Goal: Find specific page/section: Find specific page/section

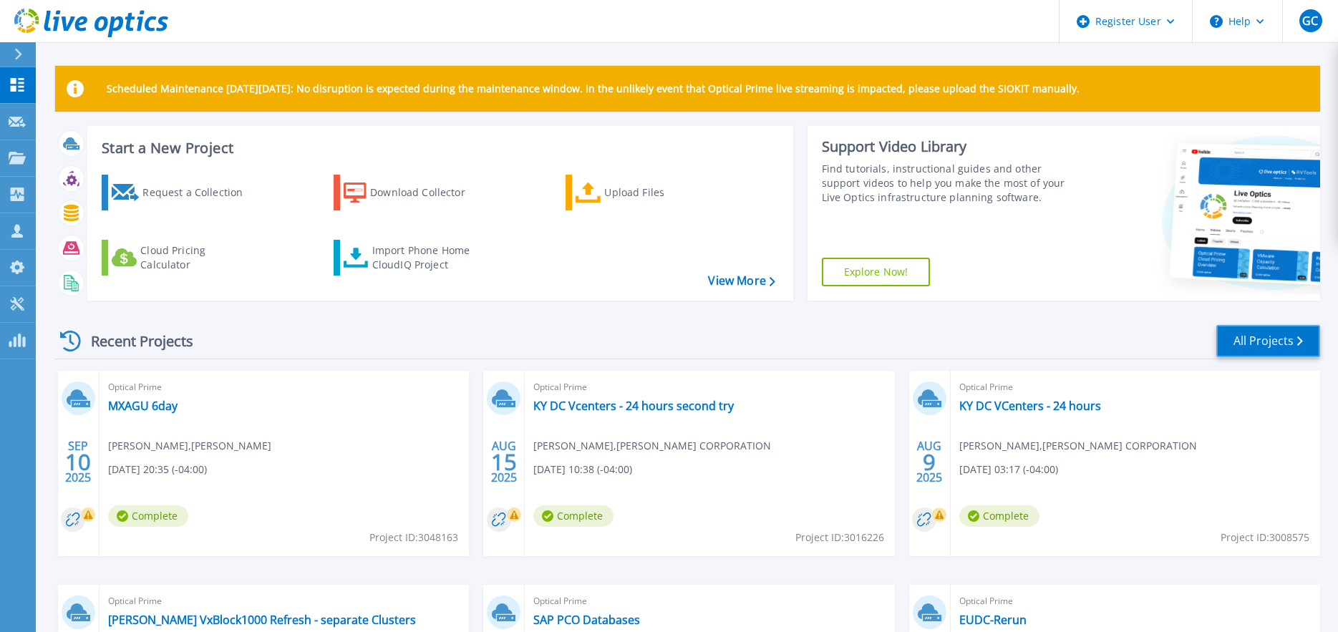
click at [1270, 326] on link "All Projects" at bounding box center [1268, 341] width 104 height 32
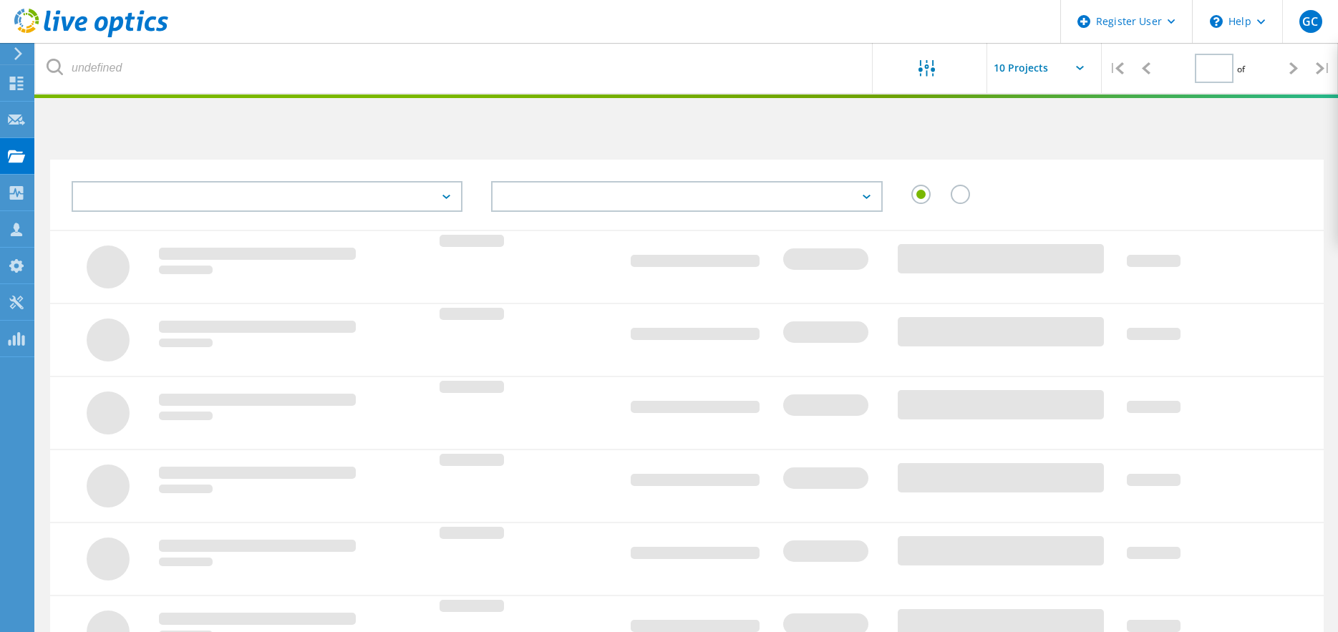
type input "1"
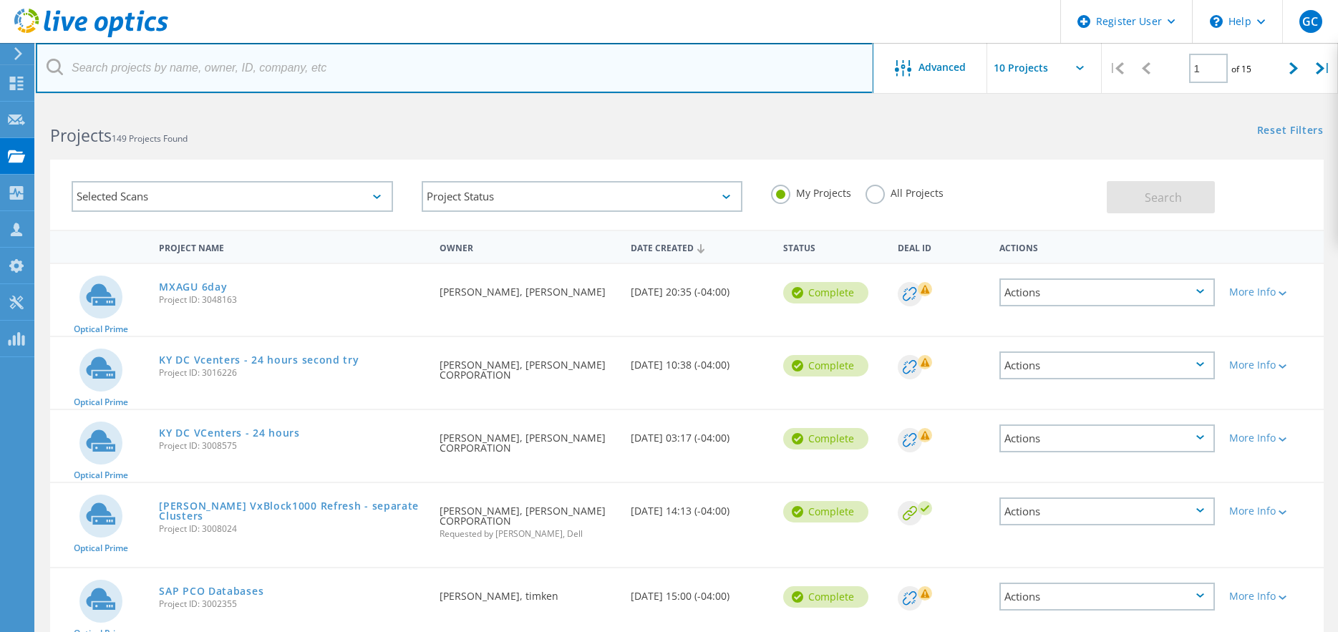
click at [278, 71] on input "text" at bounding box center [454, 68] width 837 height 50
type input "jan"
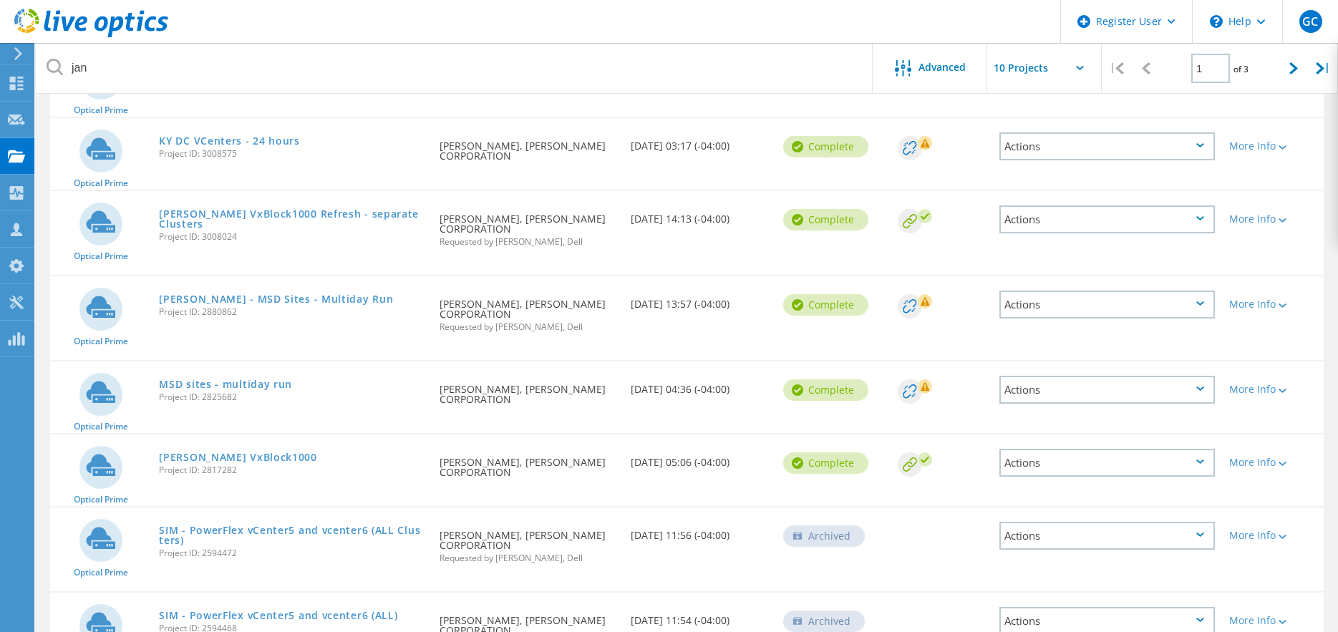
scroll to position [216, 0]
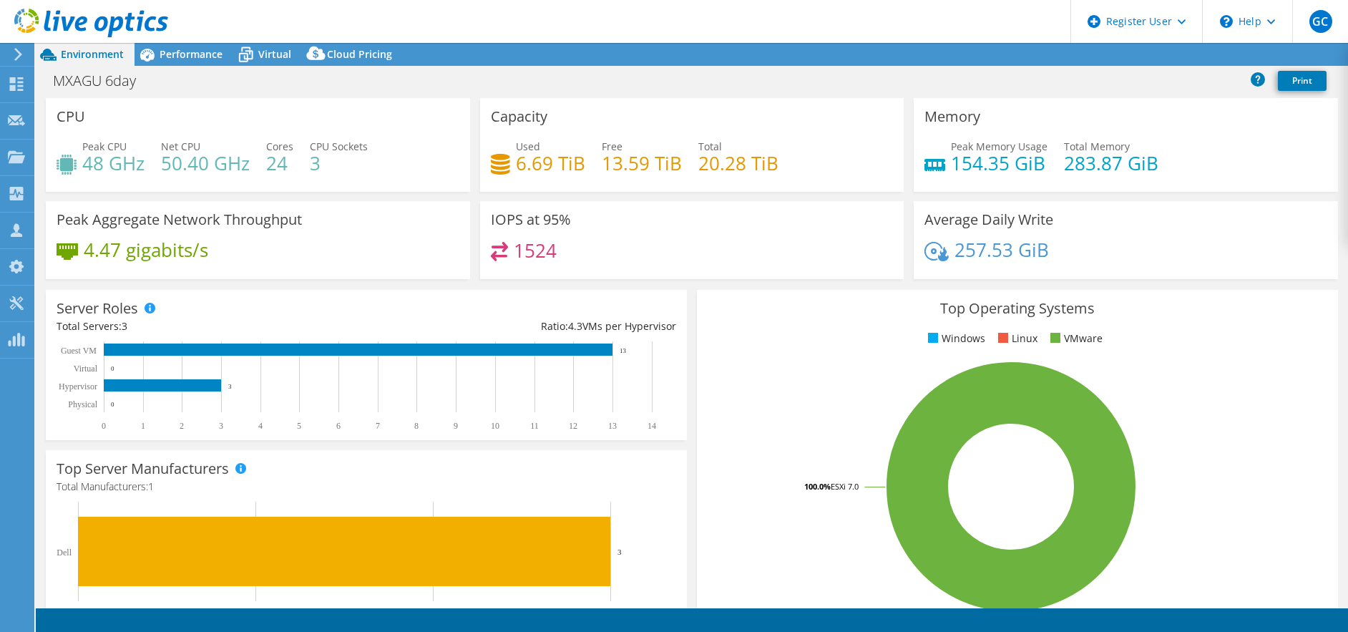
select select "USD"
click at [190, 53] on span "Performance" at bounding box center [191, 54] width 63 height 14
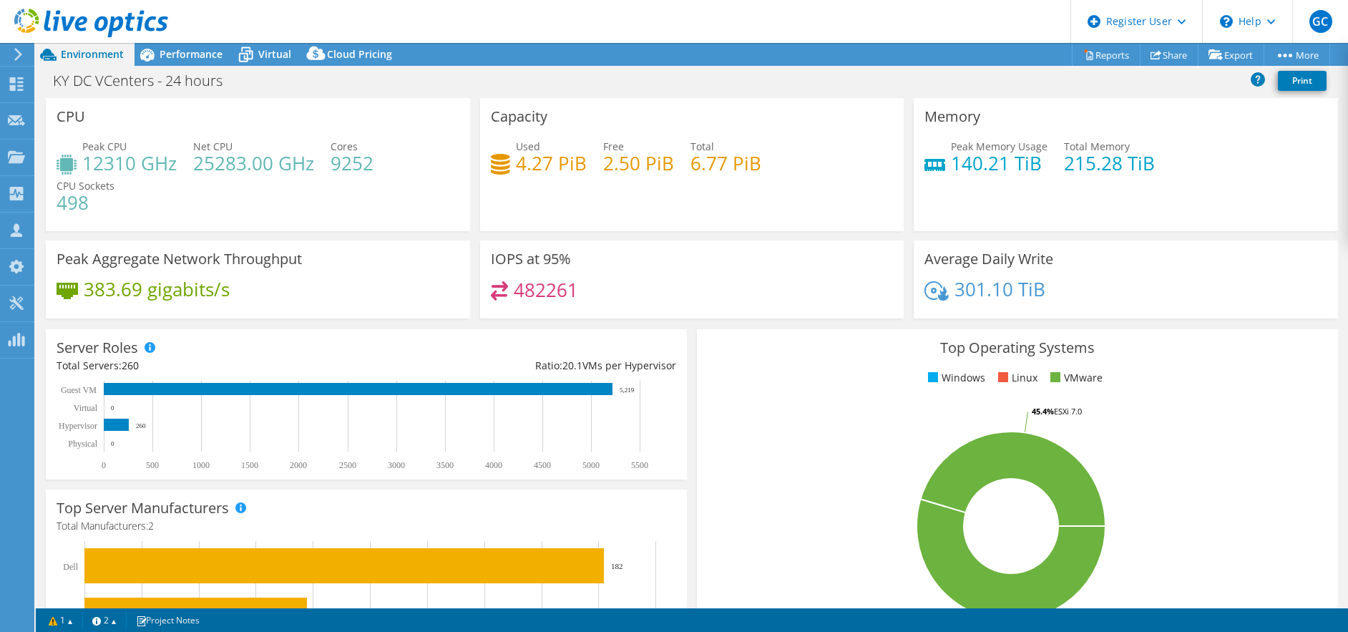
select select "USD"
click at [175, 52] on span "Performance" at bounding box center [191, 54] width 63 height 14
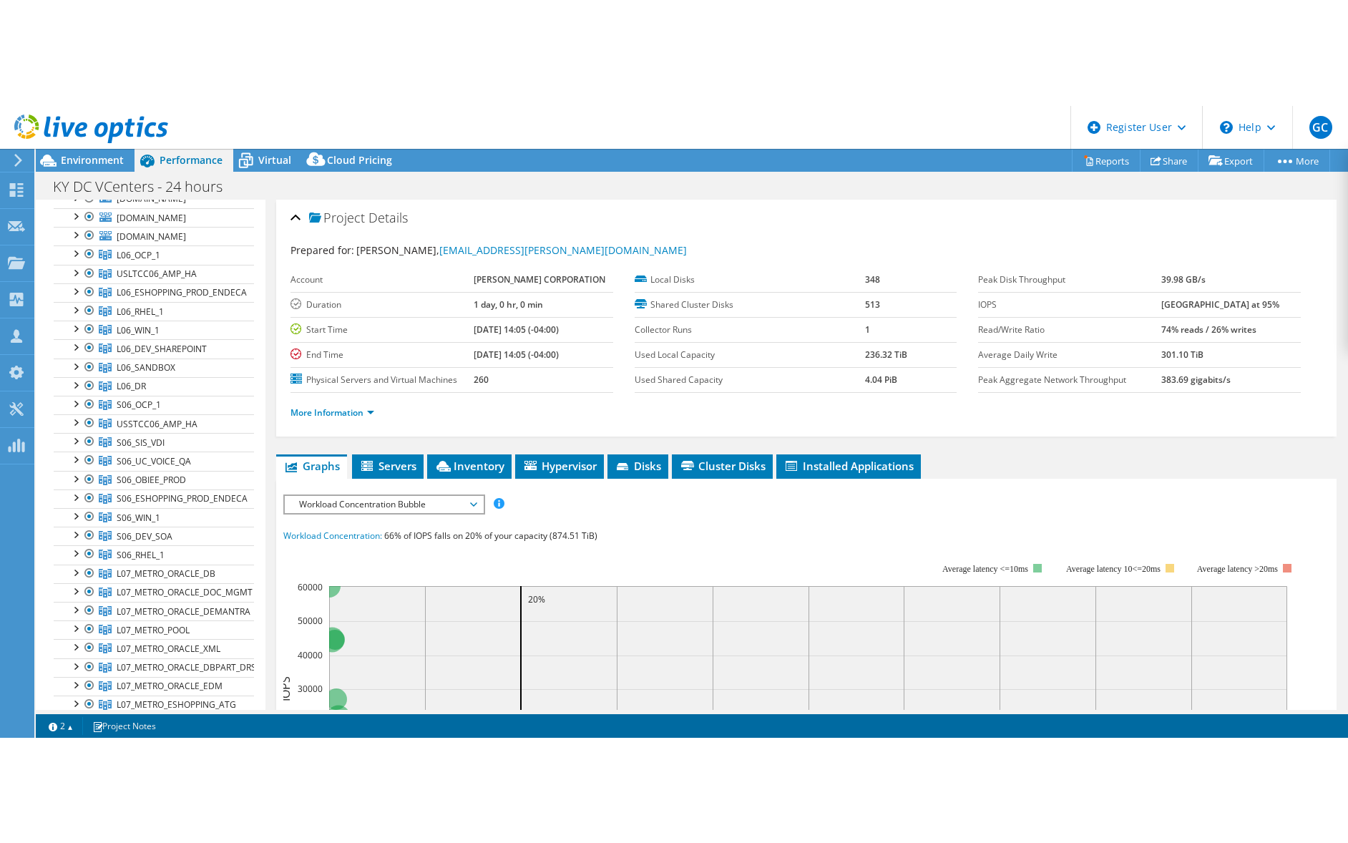
scroll to position [215, 0]
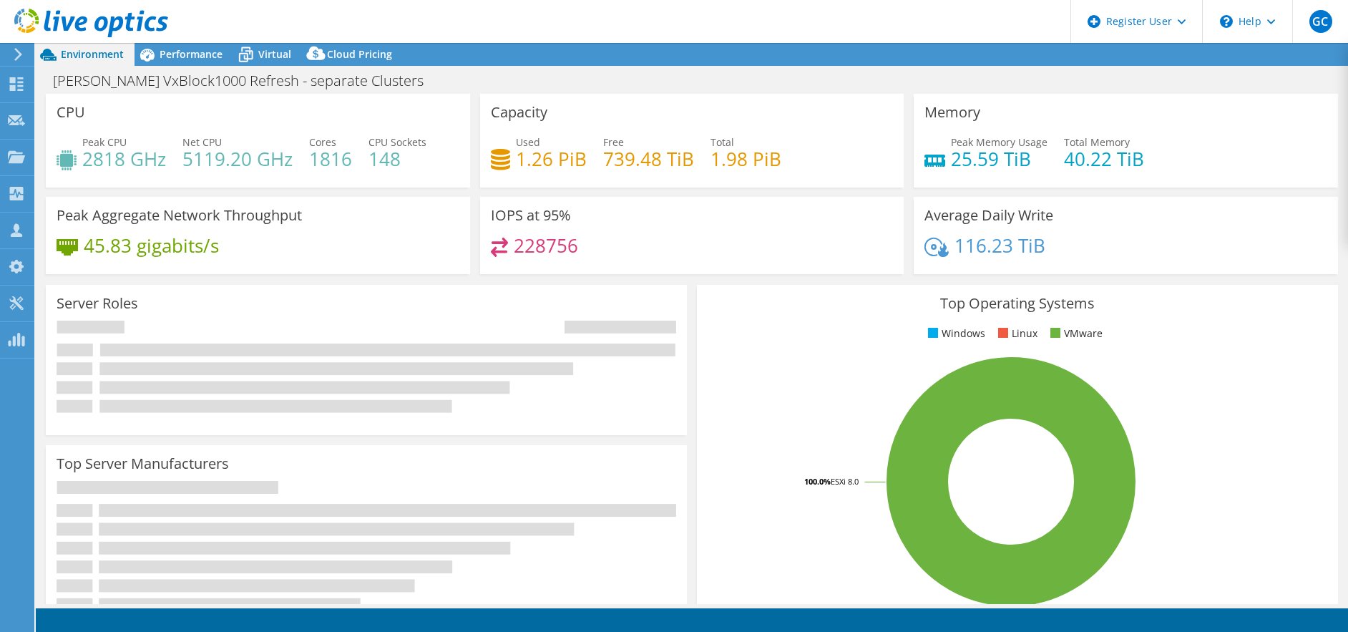
select select "USD"
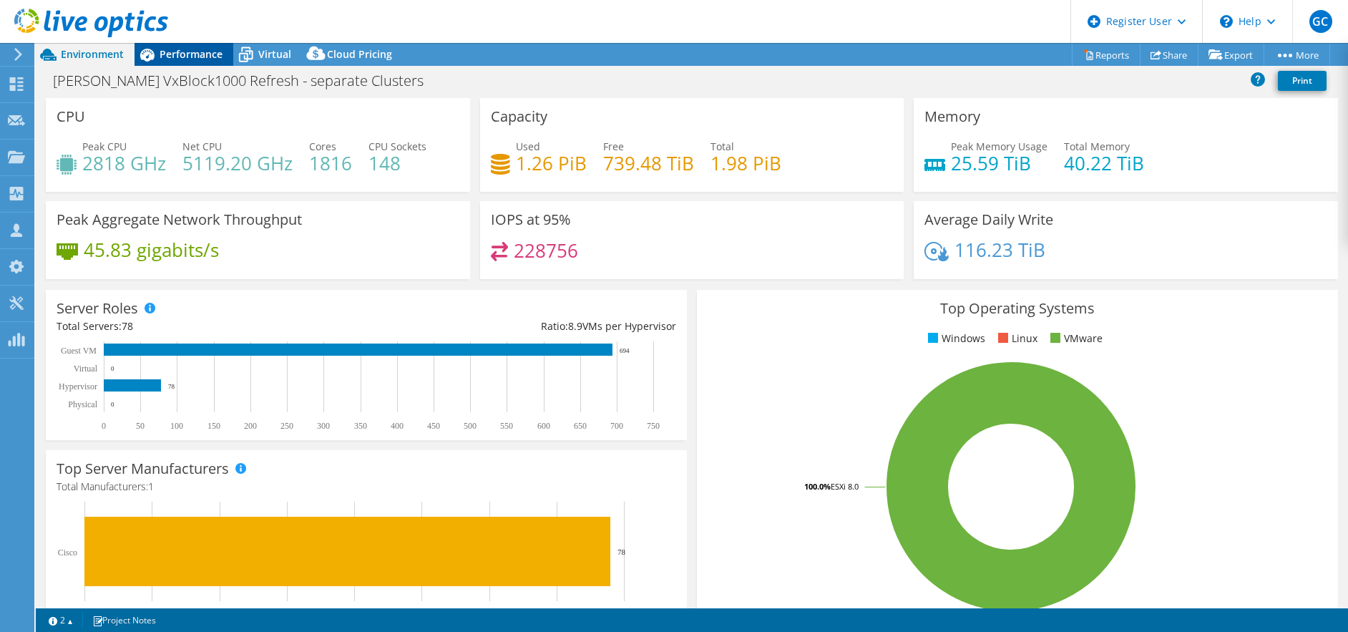
click at [176, 54] on span "Performance" at bounding box center [191, 54] width 63 height 14
